Goal: Task Accomplishment & Management: Manage account settings

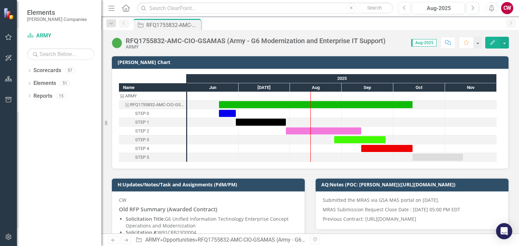
click at [126, 9] on icon "Home" at bounding box center [125, 7] width 9 height 7
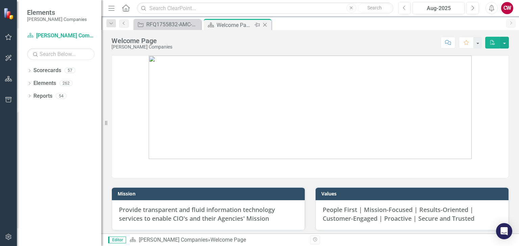
click at [268, 24] on div "Close" at bounding box center [265, 25] width 8 height 8
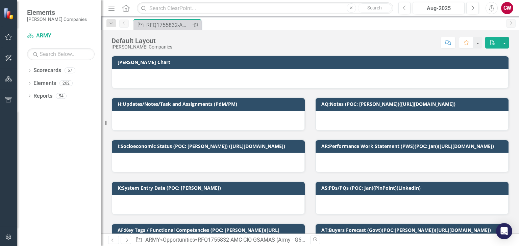
click at [192, 24] on icon "Pin" at bounding box center [194, 25] width 5 height 7
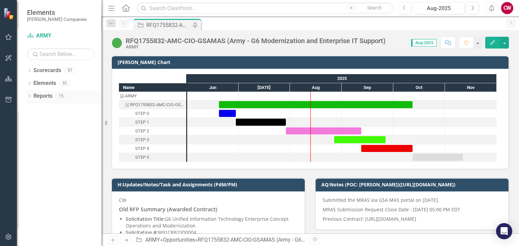
click at [30, 97] on icon "Dropdown" at bounding box center [29, 97] width 5 height 4
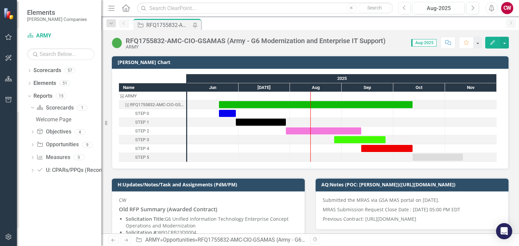
click at [126, 7] on icon "Home" at bounding box center [125, 7] width 9 height 7
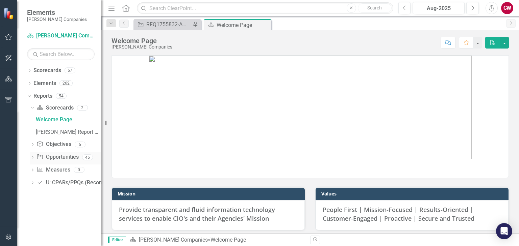
click at [32, 156] on icon "Dropdown" at bounding box center [32, 158] width 5 height 4
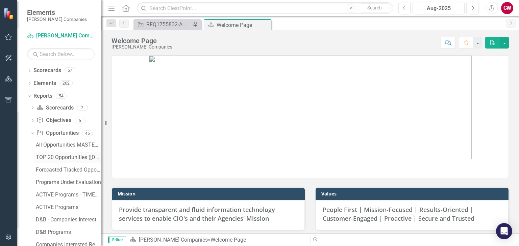
click at [63, 158] on div "TOP 20 Opportunities ([DATE] Process)" at bounding box center [69, 158] width 66 height 6
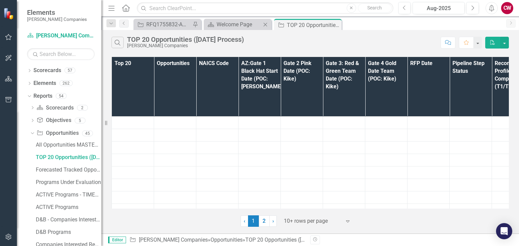
click at [268, 23] on icon "Close" at bounding box center [265, 24] width 7 height 5
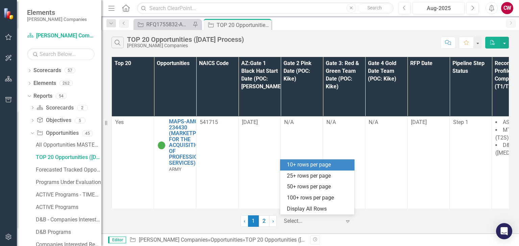
click at [349, 223] on icon "Expand" at bounding box center [347, 221] width 7 height 5
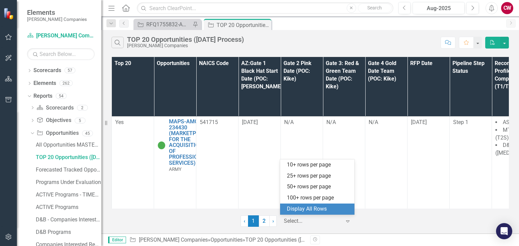
click at [344, 208] on div "Display All Rows" at bounding box center [318, 210] width 63 height 8
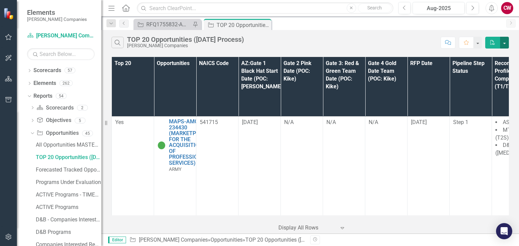
click at [506, 44] on button "button" at bounding box center [504, 43] width 9 height 12
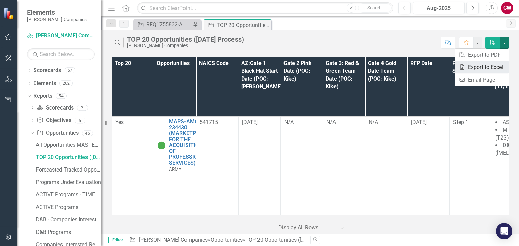
click at [481, 68] on link "Excel Export to Excel" at bounding box center [481, 67] width 53 height 12
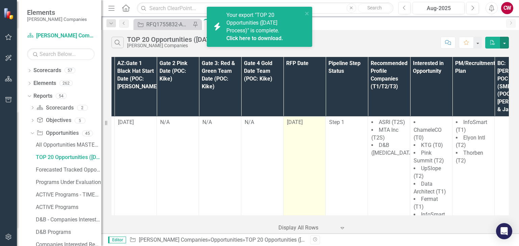
scroll to position [0, 43]
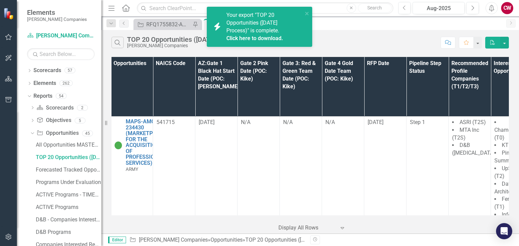
click at [270, 38] on link "Click here to download." at bounding box center [254, 38] width 57 height 6
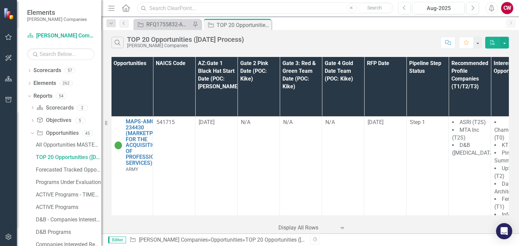
click at [150, 8] on input "text" at bounding box center [265, 8] width 256 height 12
paste input "RFQ1755832-AMC-CIO-GSAMAS (Army - G6 Modernization and Enterprise IT Support)"
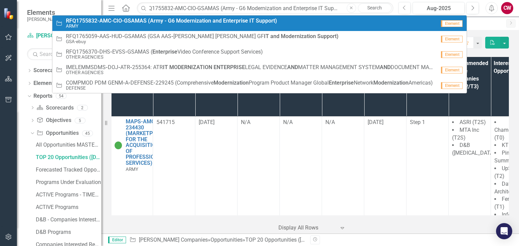
scroll to position [0, 0]
click at [180, 26] on small "ARMY" at bounding box center [171, 26] width 211 height 5
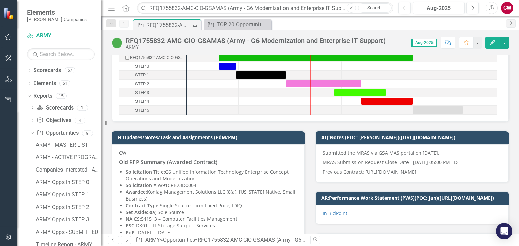
scroll to position [68, 0]
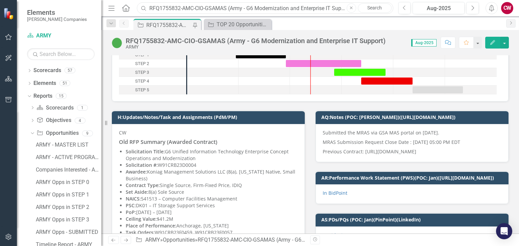
click at [198, 8] on input "RFQ1755832-AMC-CIO-GSAMAS (Army - G6 Modernization and Enterprise IT Support)" at bounding box center [265, 8] width 256 height 12
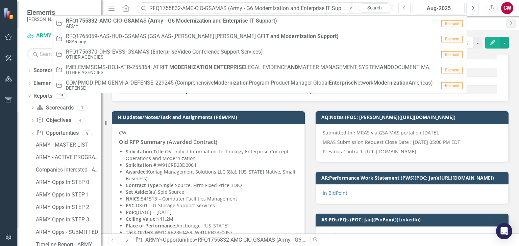
paste input "MCTSSA NIS-240491: MARINE CORPS TACTICAL SYSTEMS SUPPORT ACTIVITY NETWORK INFRA…"
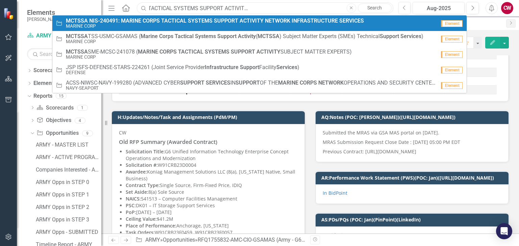
type input "MCTSSA NIS-240491: MARINE CORPS TACTICAL SYSTEMS SUPPORT ACTIVITY NETWORK INFRA…"
click at [226, 27] on small "MARINE CORP" at bounding box center [215, 26] width 298 height 5
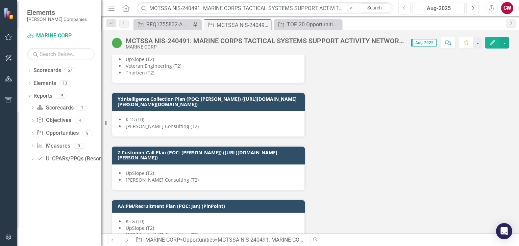
scroll to position [2600, 0]
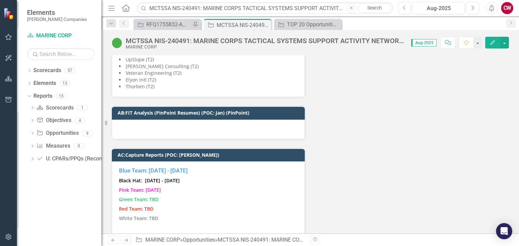
click at [187, 186] on p "Pink Team: [DATE]" at bounding box center [208, 190] width 179 height 9
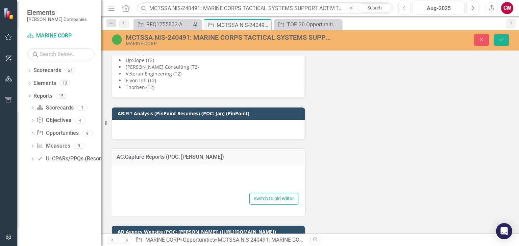
type textarea "<p><span style="color: #3598db;"><strong style="font-size: 1rem;">Blue Team: [D…"
click at [201, 170] on div at bounding box center [208, 181] width 180 height 22
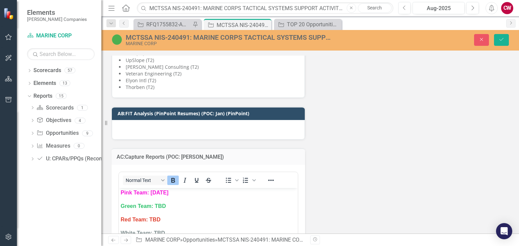
scroll to position [0, 0]
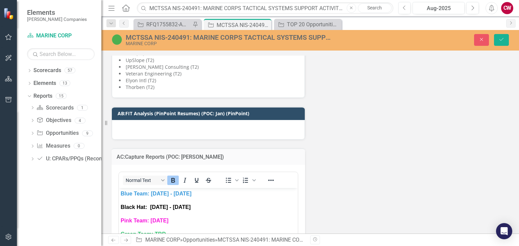
click at [186, 219] on p "Pink Team: [DATE]" at bounding box center [208, 221] width 175 height 8
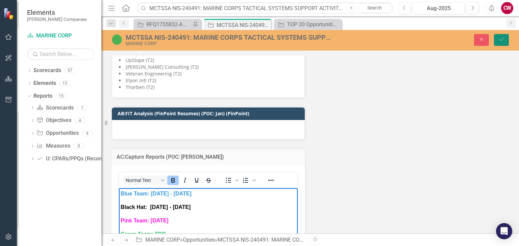
click at [501, 41] on icon "Save" at bounding box center [501, 39] width 6 height 5
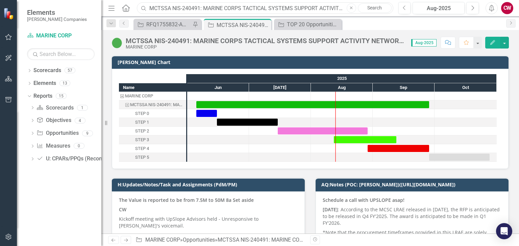
click at [211, 8] on input "MCTSSA NIS-240491: MARINE CORPS TACTICAL SYSTEMS SUPPORT ACTIVITY NETWORK INFRA…" at bounding box center [265, 8] width 256 height 12
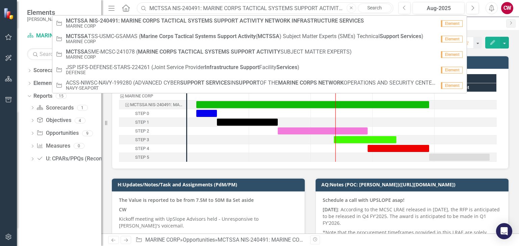
paste input "SME-MCSC-241078 (MARINE CORPS TACTICAL SYSTEMS SUPPORT ACTIVITY SUBJECT MATTER …"
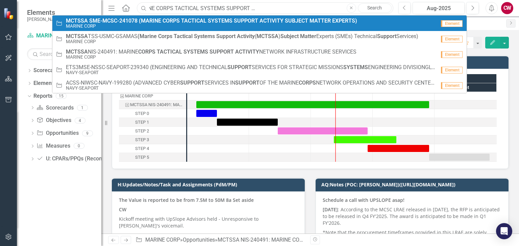
type input "MCTSSA SME-MCSC-241078 (MARINE CORPS TACTICAL SYSTEMS SUPPORT ACTIVITY SUBJECT …"
click at [247, 21] on strong "SUPPORT" at bounding box center [246, 21] width 24 height 6
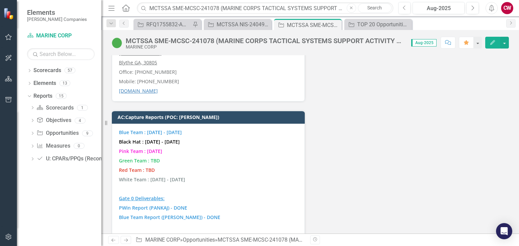
scroll to position [3106, 0]
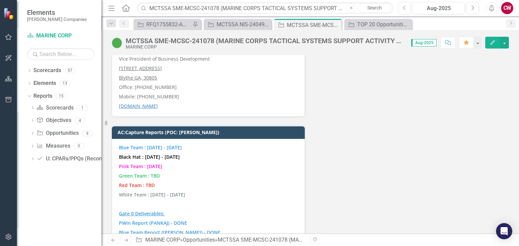
click at [159, 181] on p "Red Team : TBD" at bounding box center [208, 185] width 179 height 9
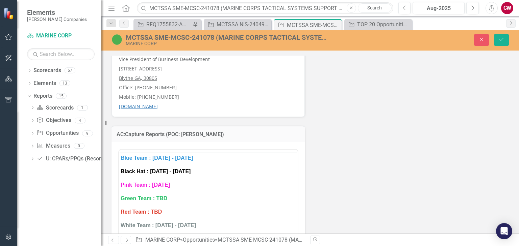
scroll to position [0, 0]
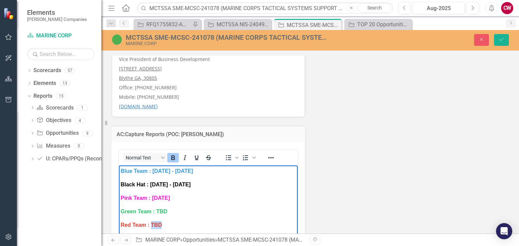
drag, startPoint x: 164, startPoint y: 227, endPoint x: 152, endPoint y: 227, distance: 12.5
click at [152, 227] on p "Red Team : TBD" at bounding box center [208, 225] width 175 height 8
click at [502, 43] on button "Save" at bounding box center [501, 40] width 15 height 12
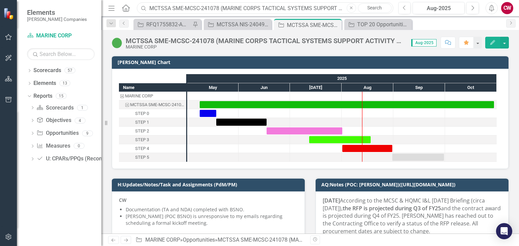
click at [284, 6] on input "MCTSSA SME-MCSC-241078 (MARINE CORPS TACTICAL SYSTEMS SUPPORT ACTIVITY SUBJECT …" at bounding box center [265, 8] width 256 height 12
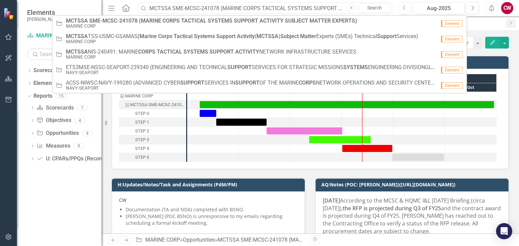
paste input "FPMSS-[GEOGRAPHIC_DATA]-SEAPORT-242467 (FINANCIAL AND PROGRAM MANAGEMENT SUPPOR…"
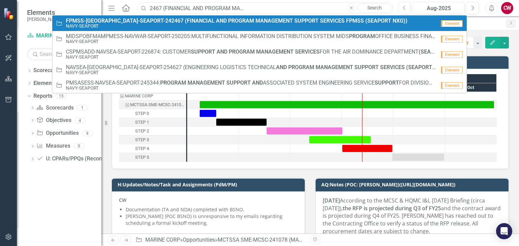
type input "FPMSS-[GEOGRAPHIC_DATA]-SEAPORT-242467 (FINANCIAL AND PROGRAM MANAGEMENT SUPPOR…"
click at [265, 30] on link "Opportunity FPMSS-NSWC-SEAPORT-242467 (FINANCIAL AND PROGRAM MANAGEMENT SUPPORT…" at bounding box center [259, 24] width 414 height 16
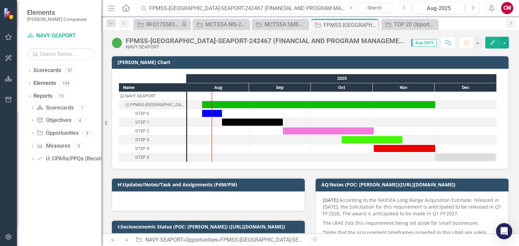
click at [186, 7] on input "FPMSS-[GEOGRAPHIC_DATA]-SEAPORT-242467 (FINANCIAL AND PROGRAM MANAGEMENT SUPPOR…" at bounding box center [265, 8] width 256 height 12
paste input "FCFDTA-NAVY-SEAPORT-255372: FORCE COMBATIVES AND FORCE DEVELOPMENT TRAINING ANA…"
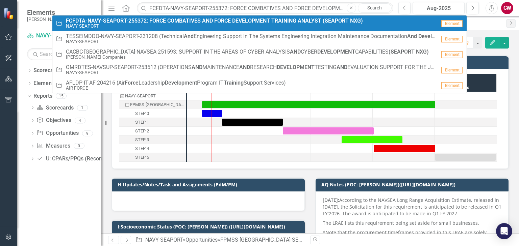
click at [145, 22] on strong "FCFDTA-NAVY-SEAPORT-255372:" at bounding box center [107, 21] width 82 height 6
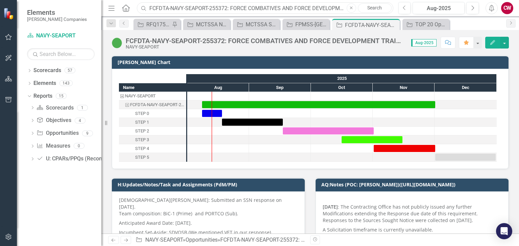
click at [184, 5] on input "FCFDTA-NAVY-SEAPORT-255372: FORCE COMBATIVES AND FORCE DEVELOPMENT TRAINING ANA…" at bounding box center [265, 8] width 256 height 12
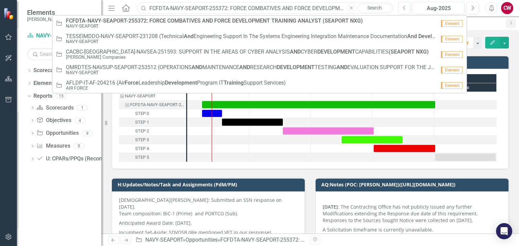
paste input "PETMSS-NAVSEA-SEAPORT-247543: PROFESSIONAL ENGINEERING TECHNICAL AND MANAGEMENT…"
type input "PETMSS-NAVSEA-SEAPORT-247543: PROFESSIONAL ENGINEERING TECHNICAL AND MANAGEMENT…"
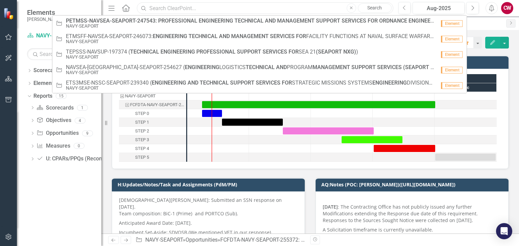
paste input "PETMSS-NAVSEA-SEAPORT-247543: PROFESSIONAL ENGINEERING TECHNICAL AND MANAGEMENT…"
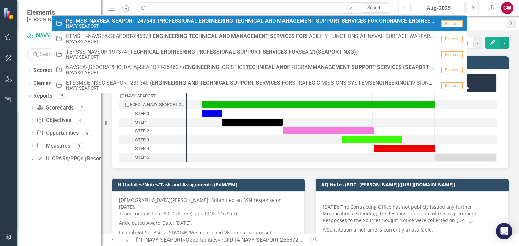
type input "PETMSS-NAVSEA-SEAPORT-247543: PROFESSIONAL ENGINEERING TECHNICAL AND MANAGEMENT…"
click at [176, 25] on small "NAVY-SEAPORT" at bounding box center [251, 26] width 370 height 5
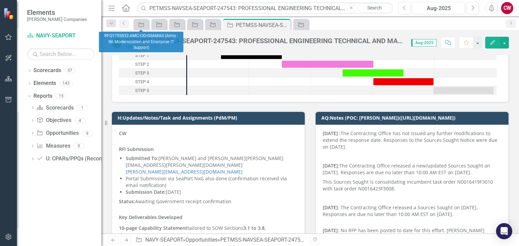
scroll to position [68, 0]
